Goal: Information Seeking & Learning: Find specific fact

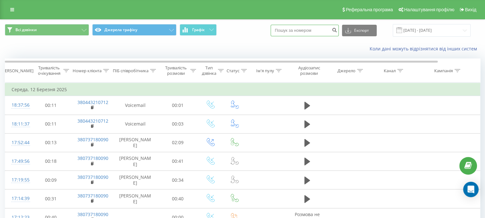
click at [306, 28] on input at bounding box center [305, 31] width 68 height 12
type input "737034428"
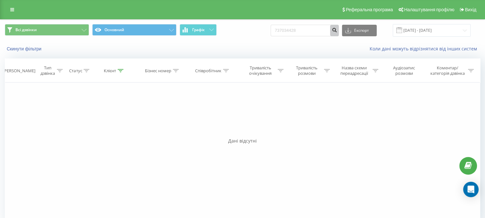
click at [337, 28] on icon "submit" at bounding box center [334, 29] width 5 height 4
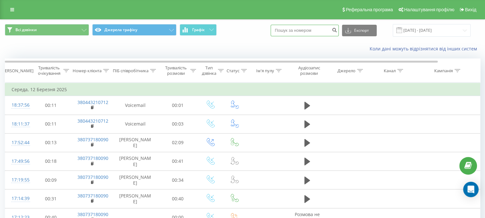
click at [315, 33] on input at bounding box center [305, 31] width 68 height 12
type input "0972014777"
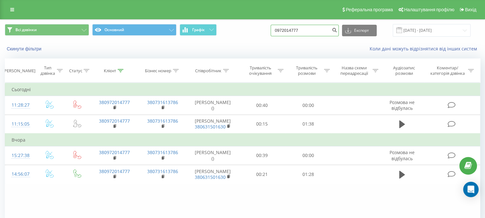
click at [324, 31] on input "0972014777" at bounding box center [305, 31] width 68 height 12
drag, startPoint x: 321, startPoint y: 29, endPoint x: 217, endPoint y: 35, distance: 103.7
click at [219, 34] on div "Всі дзвінки Основний Графік 0972014777 Експорт .csv .xls .xlsx 20.05.2025 - 20.…" at bounding box center [243, 30] width 476 height 13
type input "0"
type input "0753991255"
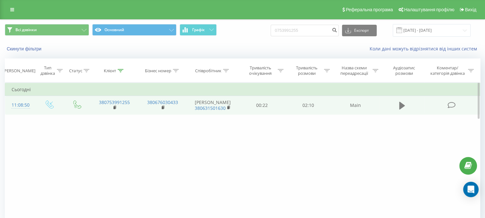
click at [400, 109] on icon at bounding box center [402, 106] width 6 height 8
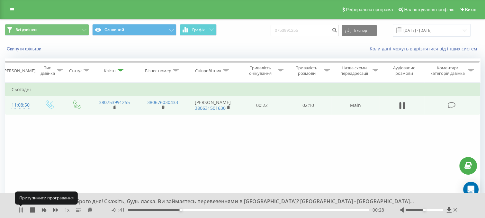
click at [22, 208] on icon at bounding box center [20, 210] width 5 height 5
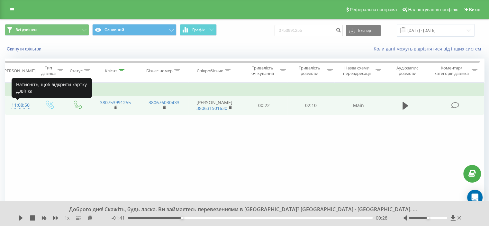
click at [25, 105] on div "11:08:50" at bounding box center [20, 105] width 17 height 13
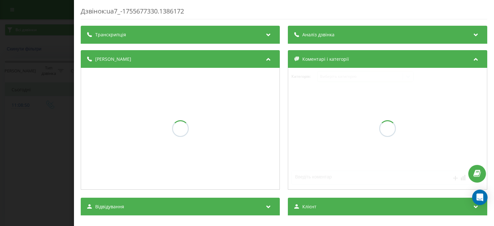
click at [329, 35] on span "Аналіз дзвінка" at bounding box center [319, 35] width 32 height 6
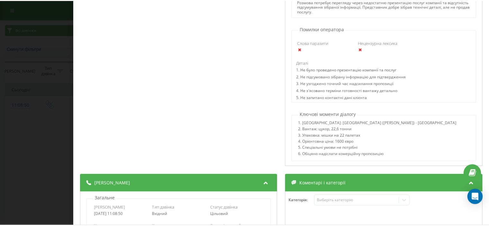
scroll to position [392, 0]
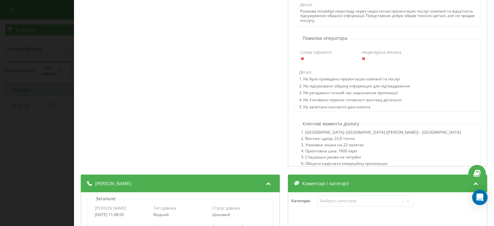
drag, startPoint x: 42, startPoint y: 117, endPoint x: 54, endPoint y: 114, distance: 12.3
click at [42, 117] on div "Дзвінок : ua7_-1755677330.1386172 1 x - 02:10 00:00 00:00 Транскрипція 00:00 До…" at bounding box center [247, 113] width 494 height 226
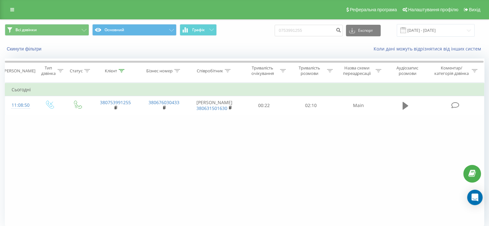
click at [405, 108] on icon at bounding box center [406, 106] width 6 height 8
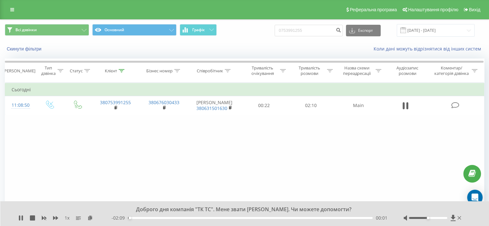
drag, startPoint x: 152, startPoint y: 220, endPoint x: 172, endPoint y: 221, distance: 19.9
click at [172, 218] on div "- 02:09 00:01 00:01" at bounding box center [250, 218] width 276 height 6
drag, startPoint x: 156, startPoint y: 219, endPoint x: 138, endPoint y: 217, distance: 18.4
click at [178, 215] on div "- 02:08 00:01 00:01" at bounding box center [250, 218] width 276 height 6
drag, startPoint x: 132, startPoint y: 216, endPoint x: 136, endPoint y: 220, distance: 5.5
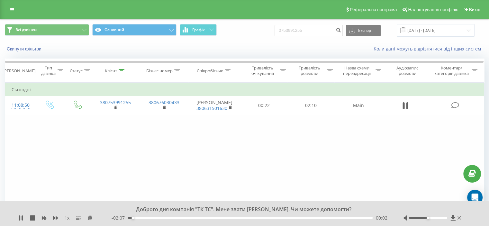
click at [141, 218] on div "- 02:07 00:02 00:02" at bounding box center [250, 218] width 276 height 6
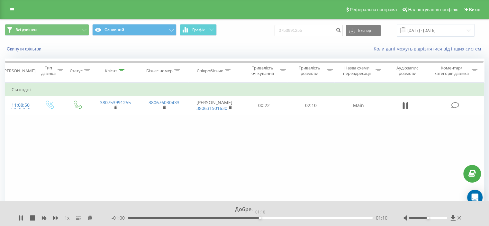
drag, startPoint x: 135, startPoint y: 217, endPoint x: 260, endPoint y: 218, distance: 124.1
click at [260, 218] on div "01:10" at bounding box center [250, 218] width 245 height 2
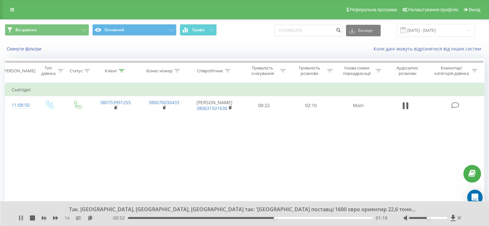
click at [22, 218] on icon at bounding box center [22, 217] width 1 height 5
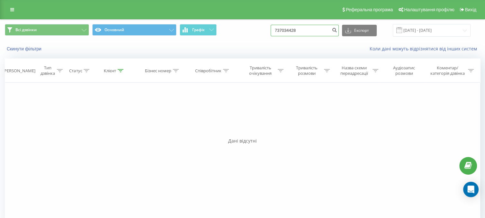
click at [283, 32] on input "737034428" at bounding box center [305, 31] width 68 height 12
type input "46737034428"
click at [301, 29] on input "46737034428" at bounding box center [305, 31] width 68 height 12
click at [311, 31] on input "46737024428" at bounding box center [305, 31] width 68 height 12
type input "46737024428"
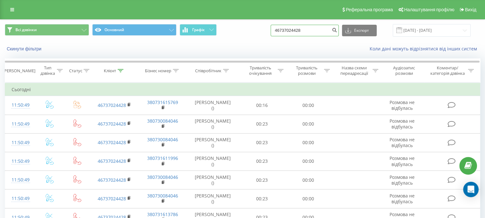
click at [288, 30] on input "46737024428" at bounding box center [305, 31] width 68 height 12
type input "737024428"
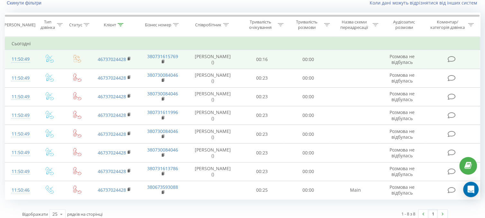
scroll to position [50, 0]
